Goal: Information Seeking & Learning: Learn about a topic

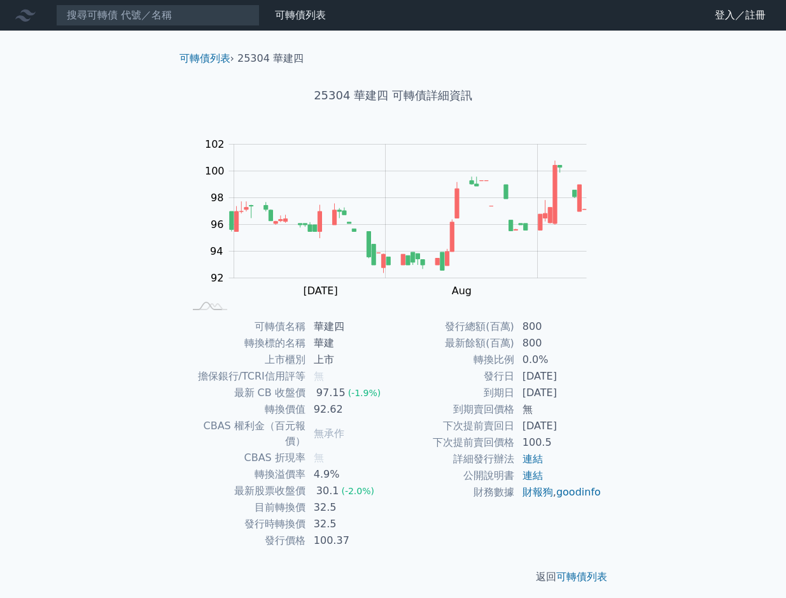
drag, startPoint x: 485, startPoint y: 379, endPoint x: 597, endPoint y: 374, distance: 112.1
click at [597, 374] on tr "發行日 [DATE]" at bounding box center [497, 376] width 209 height 17
drag, startPoint x: 597, startPoint y: 374, endPoint x: 535, endPoint y: 379, distance: 62.6
click at [535, 379] on td "[DATE]" at bounding box center [558, 376] width 87 height 17
drag, startPoint x: 485, startPoint y: 376, endPoint x: 575, endPoint y: 375, distance: 89.8
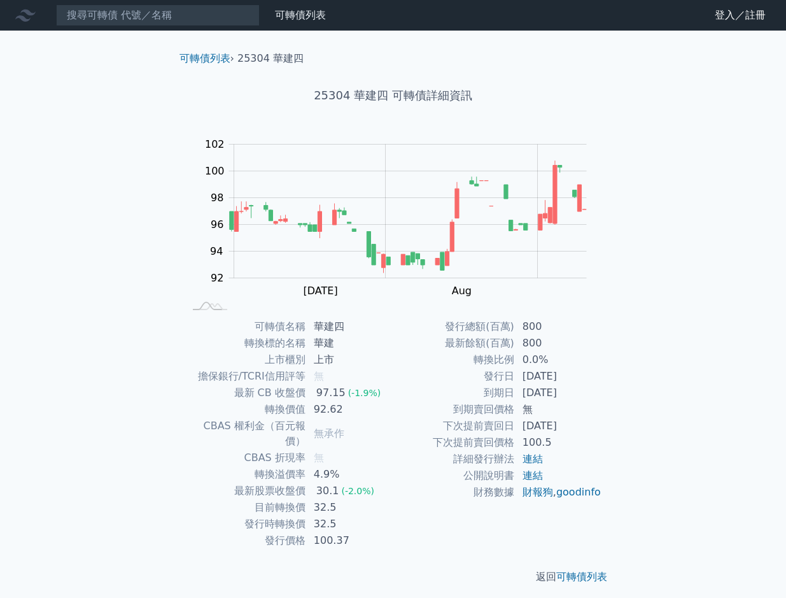
click at [575, 375] on tr "發行日 [DATE]" at bounding box center [497, 376] width 209 height 17
drag, startPoint x: 575, startPoint y: 375, endPoint x: 475, endPoint y: 335, distance: 107.7
click at [477, 339] on td "最新餘額(百萬)" at bounding box center [454, 343] width 122 height 17
